Goal: Task Accomplishment & Management: Use online tool/utility

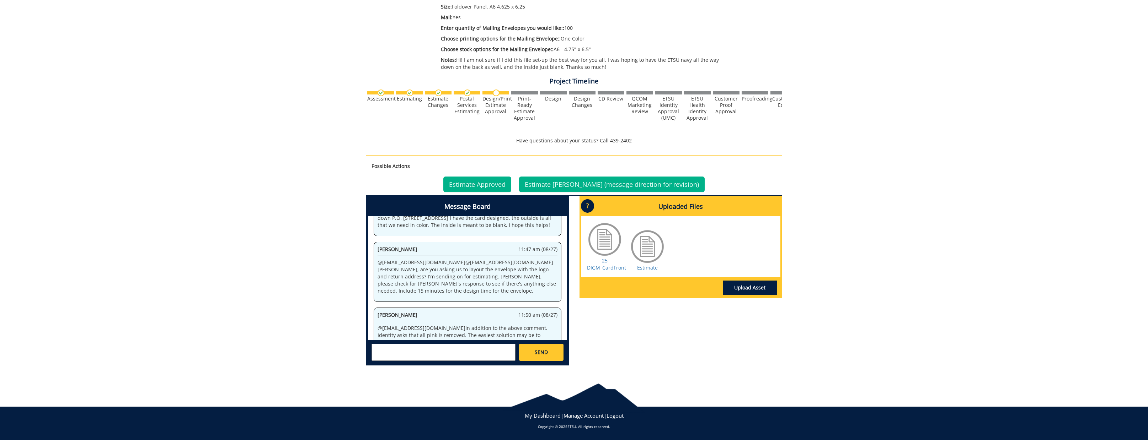
scroll to position [158, 0]
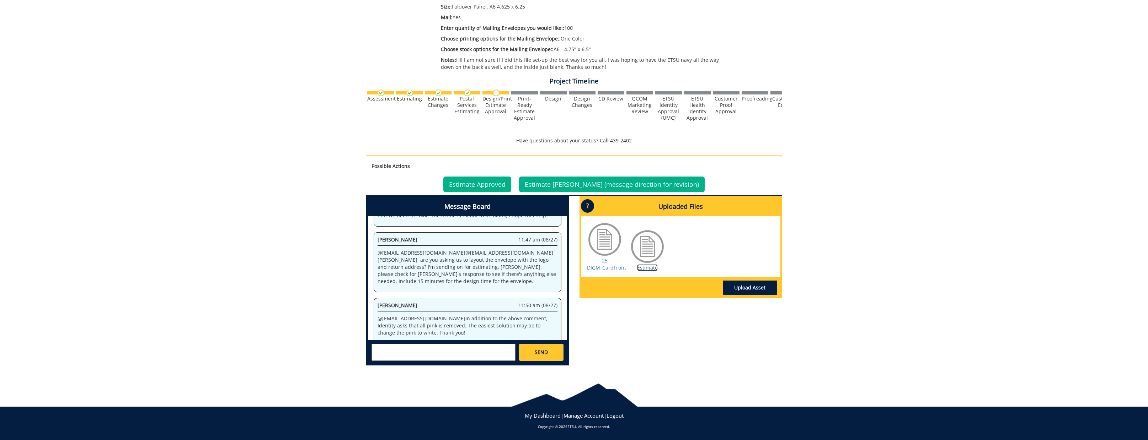
click at [648, 268] on link "Estimate" at bounding box center [647, 267] width 21 height 7
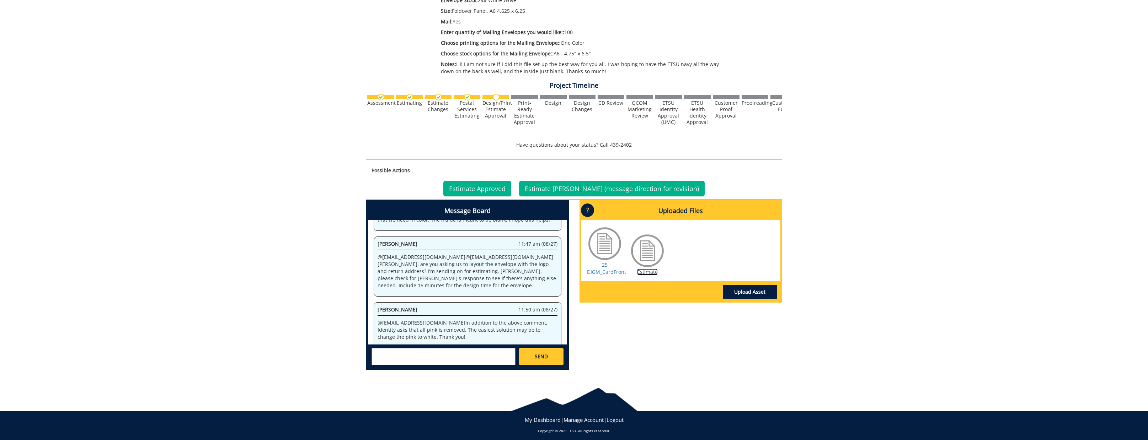
scroll to position [238, 0]
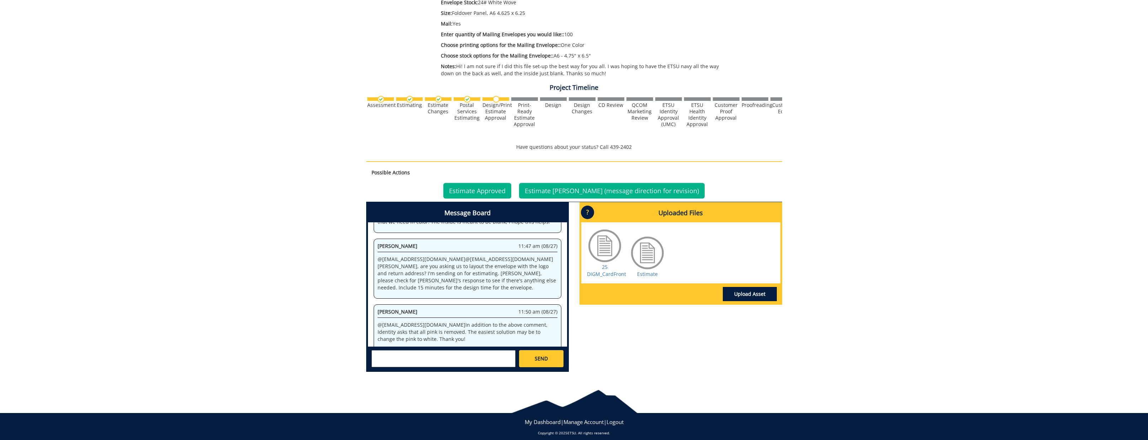
click at [493, 361] on textarea at bounding box center [443, 359] width 144 height 17
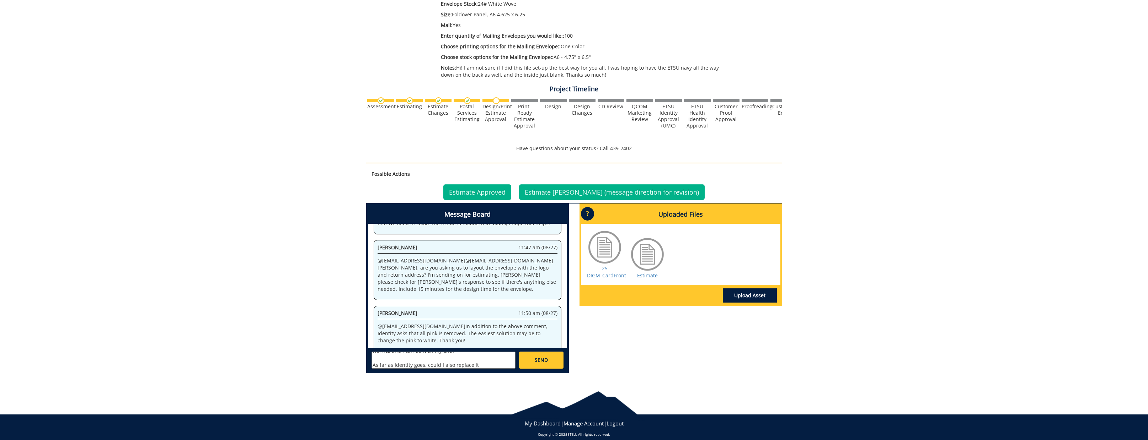
scroll to position [160, 0]
click at [489, 367] on textarea "@[EMAIL_ADDRESS][DOMAIN_NAME] If you all are able to add the logo and the retur…" at bounding box center [443, 360] width 144 height 17
click at [475, 364] on textarea "@[EMAIL_ADDRESS][DOMAIN_NAME] If you all are able to add the logo and the retur…" at bounding box center [443, 360] width 144 height 17
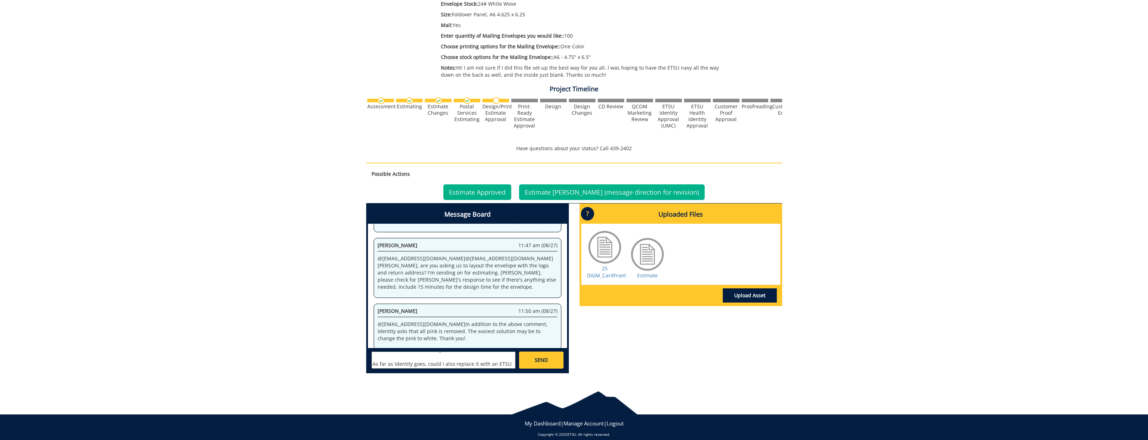
drag, startPoint x: 425, startPoint y: 364, endPoint x: 560, endPoint y: 358, distance: 134.9
click at [560, 358] on div "[PERSON_NAME] [EMAIL_ADDRESS][DOMAIN_NAME] [PERSON_NAME] [EMAIL_ADDRESS][DOMAIN…" at bounding box center [467, 359] width 199 height 23
drag, startPoint x: 479, startPoint y: 362, endPoint x: 428, endPoint y: 362, distance: 51.2
click at [428, 362] on textarea "@[EMAIL_ADDRESS][DOMAIN_NAME] If you all are able to add the logo and the retur…" at bounding box center [443, 360] width 144 height 17
type textarea "@[EMAIL_ADDRESS][DOMAIN_NAME] If you all are able to add the logo and the retur…"
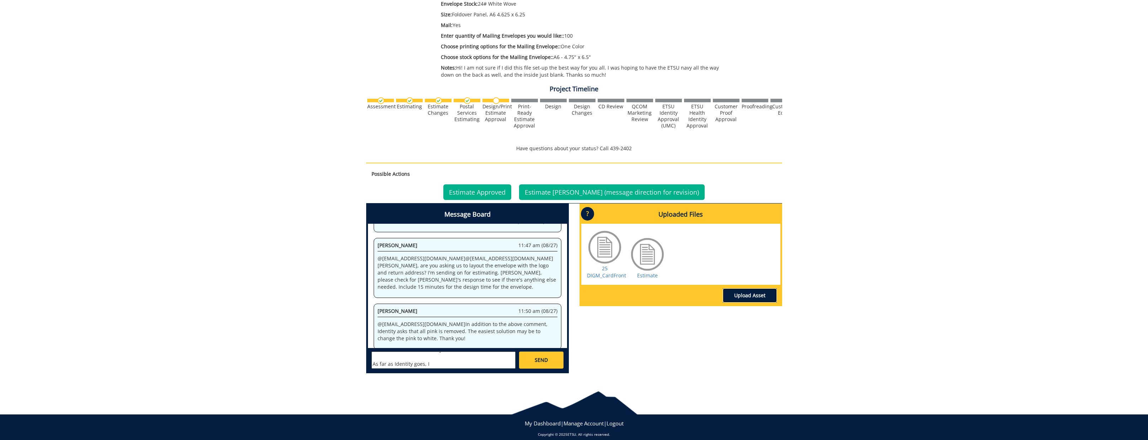
click at [754, 298] on link "Upload Asset" at bounding box center [750, 296] width 54 height 14
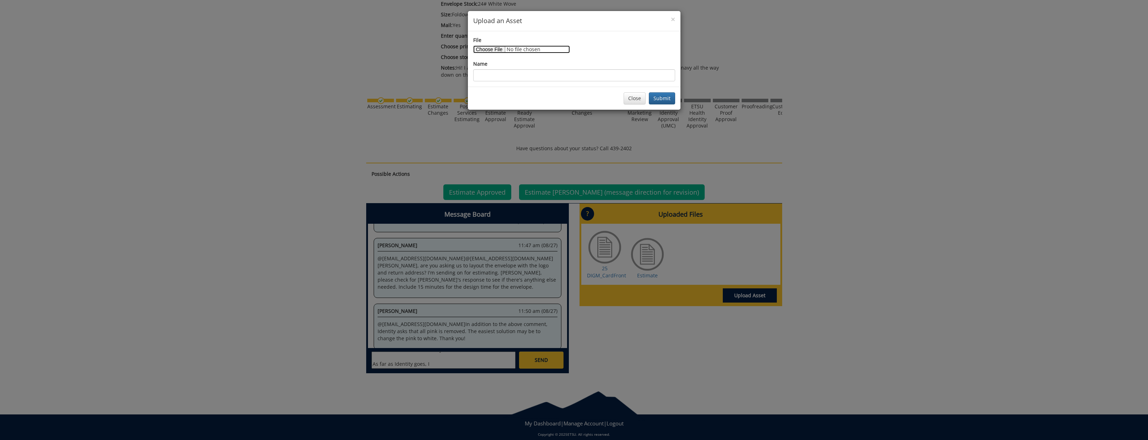
click at [479, 46] on input "File" at bounding box center [521, 50] width 97 height 8
type input "C:\fakepath\DIGM_2025_CardFront2.pdf"
click at [586, 78] on input "Name" at bounding box center [574, 75] width 202 height 12
type input "25 DIGM_CardFrontedit"
drag, startPoint x: 657, startPoint y: 99, endPoint x: 653, endPoint y: 133, distance: 34.0
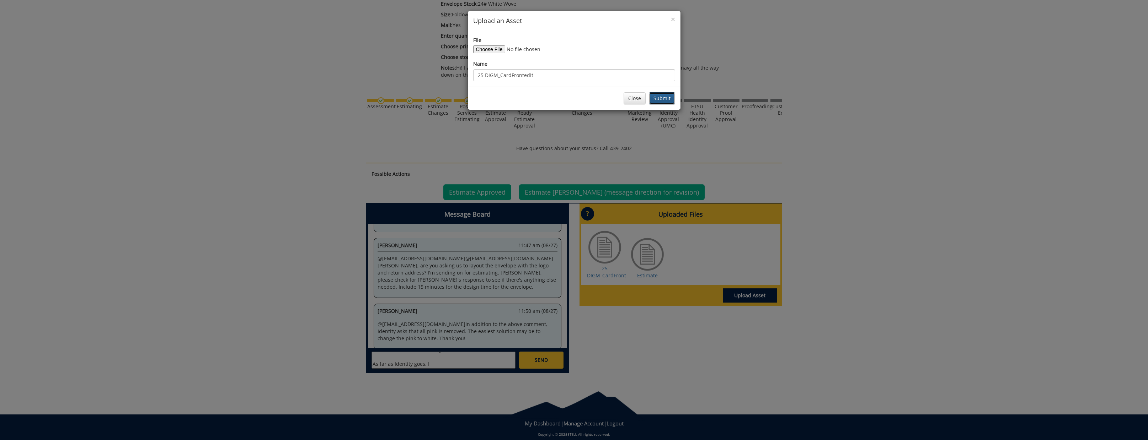
click at [657, 99] on button "Submit" at bounding box center [662, 98] width 26 height 12
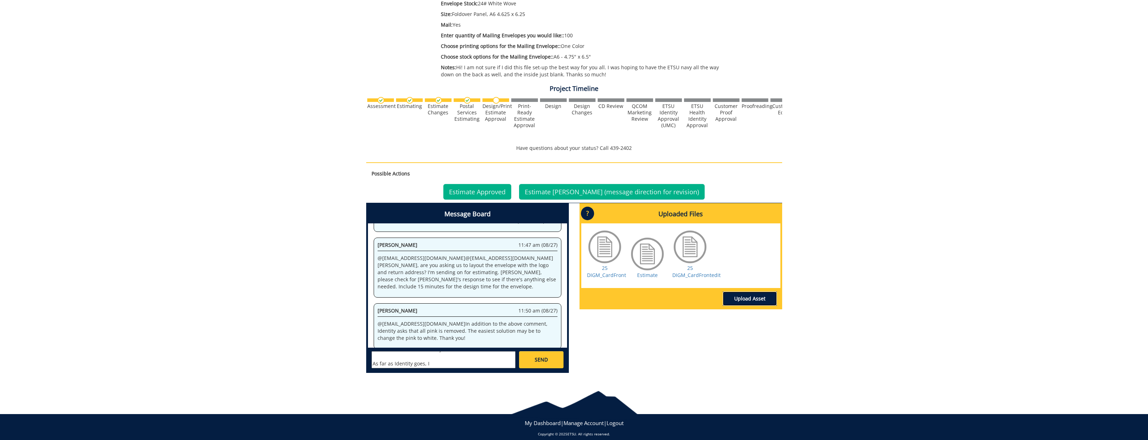
scroll to position [244, 0]
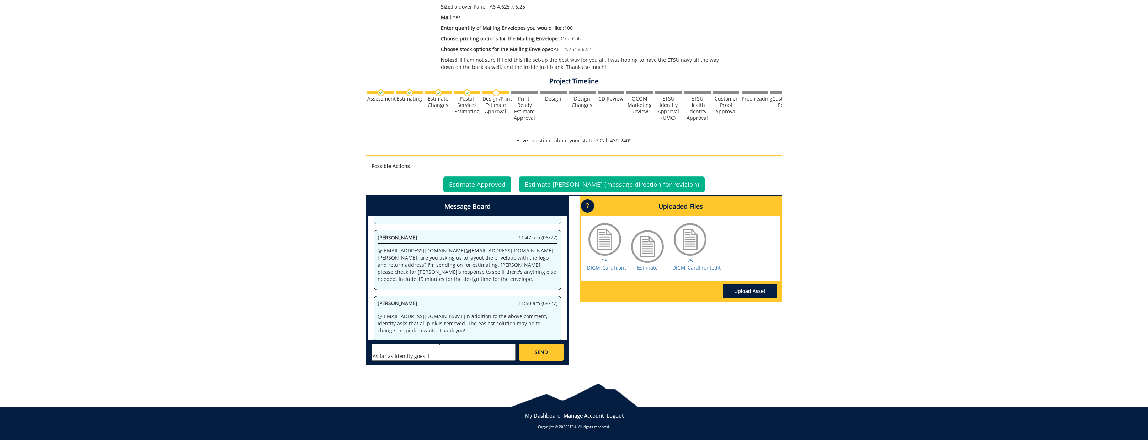
click at [460, 356] on textarea "@[EMAIL_ADDRESS][DOMAIN_NAME] If you all are able to add the logo and the retur…" at bounding box center [443, 352] width 144 height 17
drag, startPoint x: 465, startPoint y: 354, endPoint x: 467, endPoint y: 359, distance: 5.4
click at [465, 355] on textarea "@[EMAIL_ADDRESS][DOMAIN_NAME] If you all are able to add the logo and the retur…" at bounding box center [443, 352] width 144 height 17
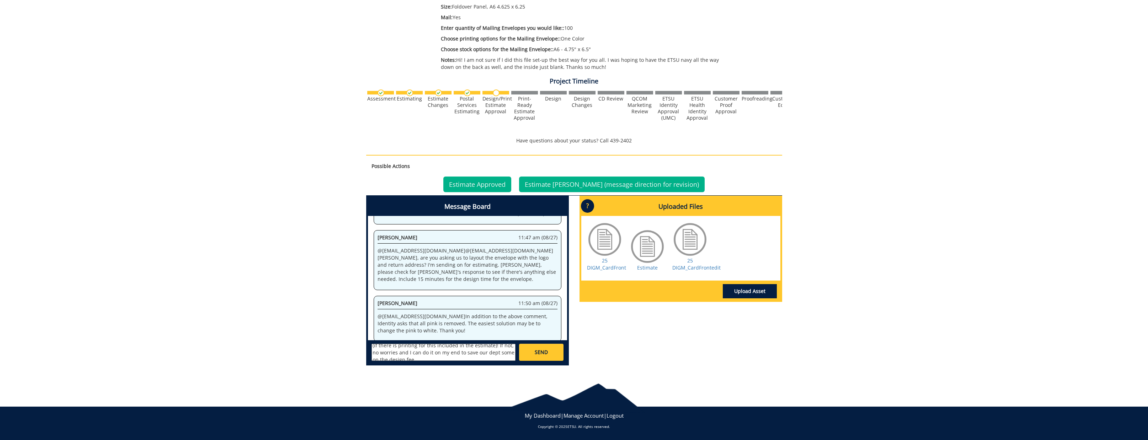
type textarea "@[EMAIL_ADDRESS][DOMAIN_NAME] If you all are able to add the logo and the retur…"
click at [554, 350] on link "SEND" at bounding box center [541, 352] width 44 height 17
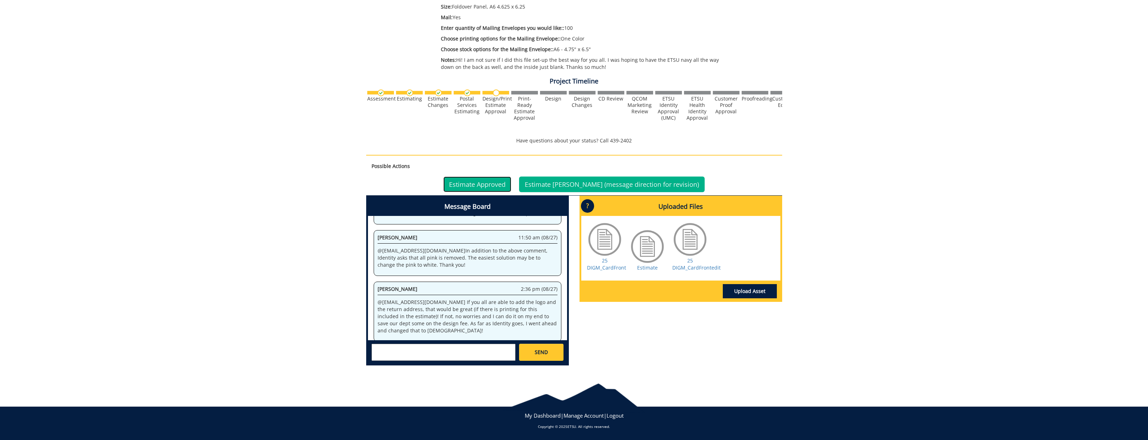
click at [504, 186] on link "Estimate Approved" at bounding box center [477, 185] width 68 height 16
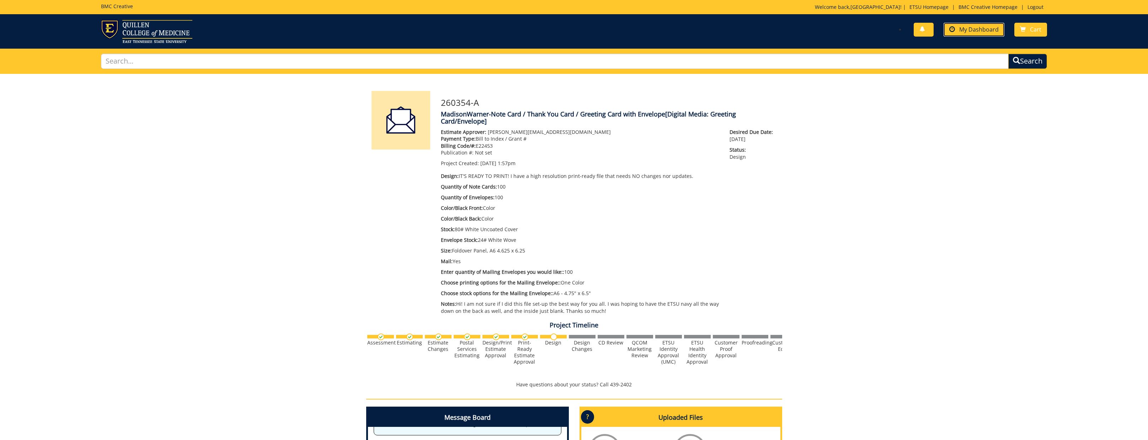
click at [977, 27] on span "My Dashboard" at bounding box center [978, 30] width 39 height 8
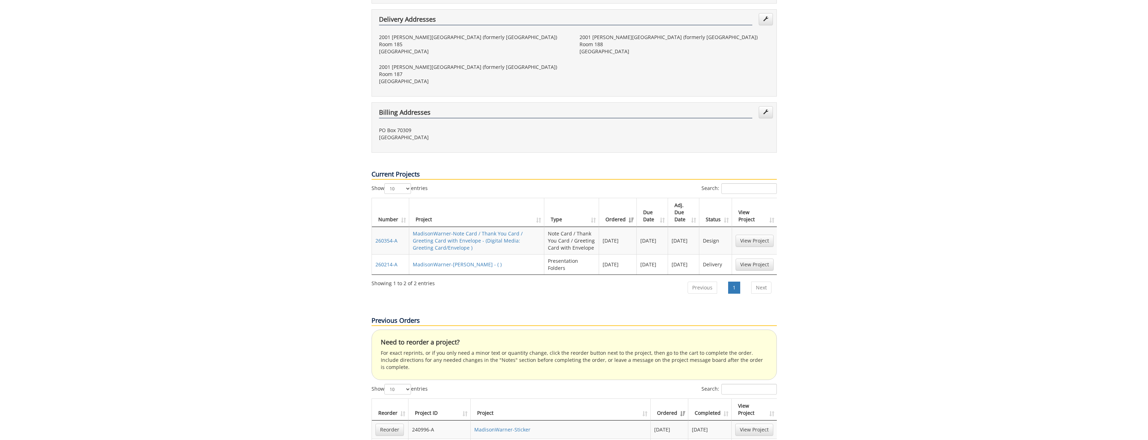
scroll to position [209, 0]
